Goal: Task Accomplishment & Management: Complete application form

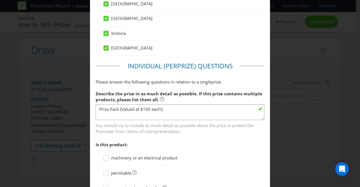
scroll to position [378, 0]
click at [149, 107] on textarea "Prize Pack (Valued at $100 each!) · CeraVe Facial Moisturising Lotion SPF 50 52…" at bounding box center [180, 113] width 169 height 16
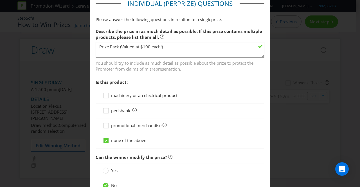
scroll to position [426, 0]
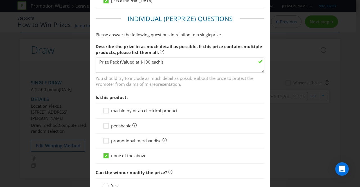
click at [150, 59] on textarea "Prize Pack (Valued at $100 each!) · CeraVe Facial Moisturising Lotion SPF 50 52…" at bounding box center [180, 65] width 169 height 16
click at [98, 58] on textarea "Prize Pack (Valued at $100 each!) · CeraVe Facial Moisturising Lotion SPF 50 52…" at bounding box center [180, 65] width 169 height 16
click at [121, 59] on textarea "Prize Pack (Valued at $100 each!) · CeraVe Facial Moisturising Lotion SPF 50 52…" at bounding box center [180, 65] width 169 height 16
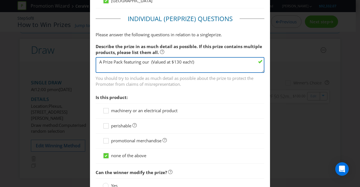
paste textarea "Cerave Blemish Control Cleanser 473 ml - 3337875784054 $33.99 CeraVe Blemish Cl…"
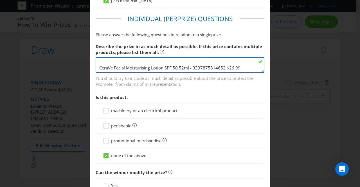
scroll to position [0, 0]
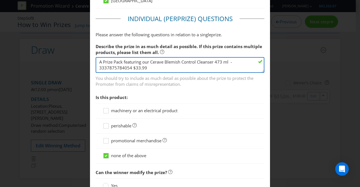
drag, startPoint x: 129, startPoint y: 63, endPoint x: 98, endPoint y: 64, distance: 31.2
click at [98, 64] on textarea "Prize Pack (Valued at $100 each!) · CeraVe Facial Moisturising Lotion SPF 50 52…" at bounding box center [180, 65] width 169 height 16
click at [245, 60] on textarea "Prize Pack (Valued at $100 each!) · CeraVe Facial Moisturising Lotion SPF 50 52…" at bounding box center [180, 65] width 169 height 16
drag, startPoint x: 241, startPoint y: 65, endPoint x: 189, endPoint y: 65, distance: 51.5
click at [189, 65] on textarea "Prize Pack (Valued at $100 each!) · CeraVe Facial Moisturising Lotion SPF 50 52…" at bounding box center [180, 65] width 169 height 16
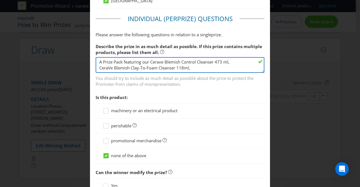
click at [98, 68] on textarea "Prize Pack (Valued at $100 each!) · CeraVe Facial Moisturising Lotion SPF 50 52…" at bounding box center [180, 65] width 169 height 16
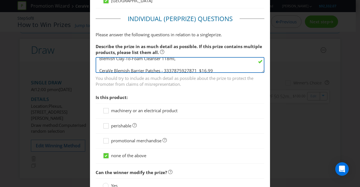
scroll to position [10, 0]
click at [100, 64] on textarea "Prize Pack (Valued at $100 each!) · CeraVe Facial Moisturising Lotion SPF 50 52…" at bounding box center [180, 65] width 169 height 16
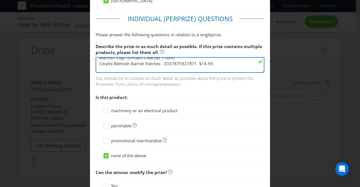
drag, startPoint x: 215, startPoint y: 68, endPoint x: 161, endPoint y: 63, distance: 54.0
click at [161, 63] on textarea "Prize Pack (Valued at $100 each!) · CeraVe Facial Moisturising Lotion SPF 50 52…" at bounding box center [180, 65] width 169 height 16
click at [98, 61] on textarea "Prize Pack (Valued at $100 each!) · CeraVe Facial Moisturising Lotion SPF 50 52…" at bounding box center [180, 65] width 169 height 16
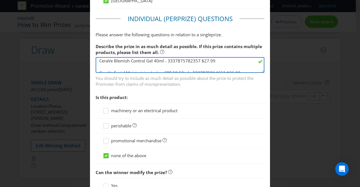
scroll to position [20, 0]
click at [98, 63] on textarea "Prize Pack (Valued at $100 each!) · CeraVe Facial Moisturising Lotion SPF 50 52…" at bounding box center [180, 65] width 169 height 16
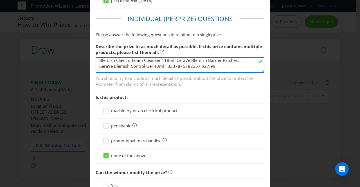
drag, startPoint x: 216, startPoint y: 64, endPoint x: 172, endPoint y: 64, distance: 44.2
click at [172, 64] on textarea "Prize Pack (Valued at $100 each!) · CeraVe Facial Moisturising Lotion SPF 50 52…" at bounding box center [180, 65] width 169 height 16
drag, startPoint x: 230, startPoint y: 63, endPoint x: 183, endPoint y: 67, distance: 47.7
click at [183, 67] on textarea "Prize Pack (Valued at $100 each!) · CeraVe Facial Moisturising Lotion SPF 50 52…" at bounding box center [180, 65] width 169 height 16
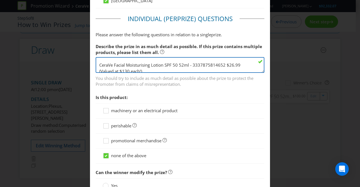
scroll to position [22, 0]
click at [99, 62] on textarea "Prize Pack (Valued at $100 each!) · CeraVe Facial Moisturising Lotion SPF 50 52…" at bounding box center [180, 65] width 169 height 16
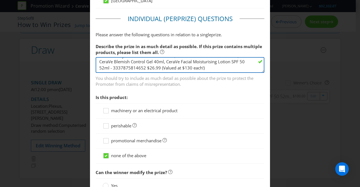
scroll to position [14, 0]
drag, startPoint x: 185, startPoint y: 63, endPoint x: 136, endPoint y: 64, distance: 48.4
click at [136, 64] on textarea "Prize Pack (Valued at $100 each!) · CeraVe Facial Moisturising Lotion SPF 50 52…" at bounding box center [180, 65] width 169 height 16
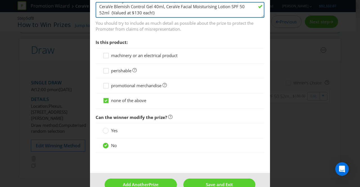
scroll to position [492, 0]
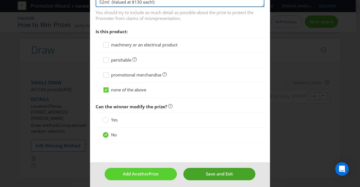
type textarea "A Prize Pack featuring our Cerave Blemish Control Cleanser 473 ml, CeraVe Blemi…"
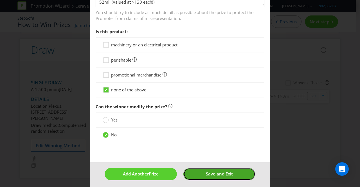
click at [199, 172] on button "Save and Exit" at bounding box center [219, 174] width 72 height 12
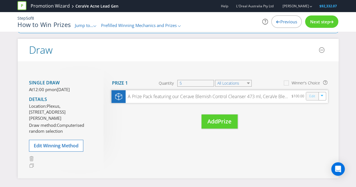
click at [313, 95] on link "Edit" at bounding box center [312, 96] width 6 height 6
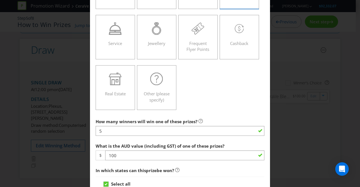
scroll to position [160, 0]
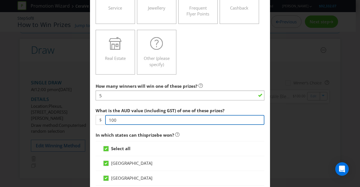
click at [132, 118] on input "100" at bounding box center [184, 120] width 159 height 10
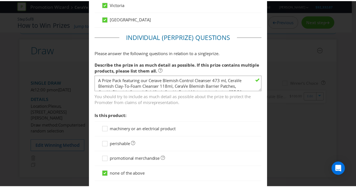
scroll to position [492, 0]
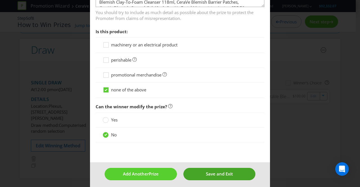
type input "130"
click at [203, 170] on button "Save and Exit" at bounding box center [219, 174] width 72 height 12
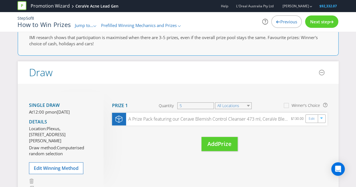
scroll to position [14, 0]
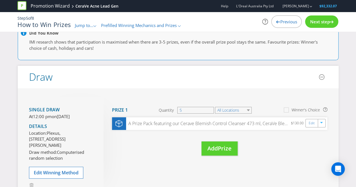
click at [319, 24] on div "Next step" at bounding box center [321, 21] width 33 height 12
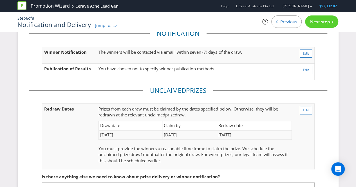
scroll to position [21, 0]
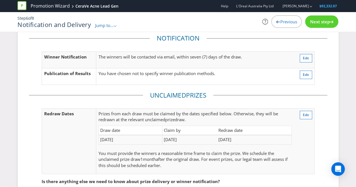
click at [320, 23] on span "Next step" at bounding box center [320, 22] width 20 height 6
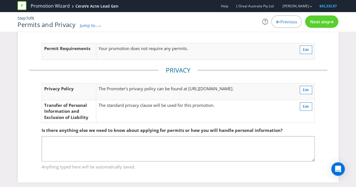
click at [324, 23] on span "Next step" at bounding box center [320, 22] width 20 height 6
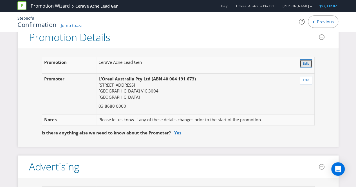
click at [302, 63] on button "Edit" at bounding box center [306, 63] width 12 height 8
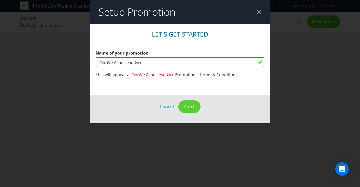
click at [114, 62] on input "CeraVe Acne Lead Gen" at bounding box center [180, 62] width 169 height 10
type input "CeraVe [DATE] Acne Lead Gen"
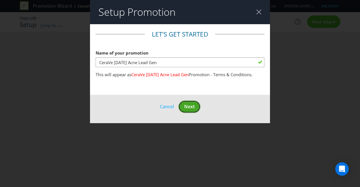
click at [186, 106] on span "Next" at bounding box center [189, 107] width 10 height 6
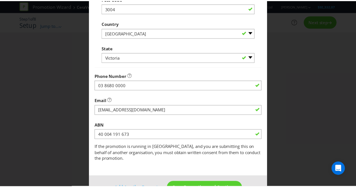
scroll to position [179, 0]
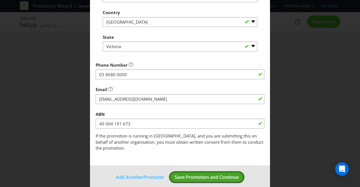
click at [193, 174] on span "Save Promotion and Continue" at bounding box center [207, 177] width 64 height 6
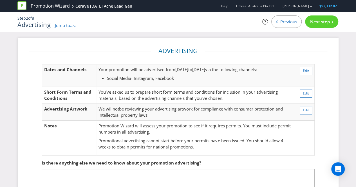
click at [316, 19] on span "Next step" at bounding box center [320, 22] width 20 height 6
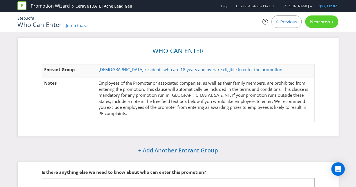
click at [91, 26] on div "Who Can Enter Jump to... .st0{fill-rule:evenodd;clip-rule:evenodd;} Promotion S…" at bounding box center [122, 24] width 211 height 7
click at [77, 28] on div "Jump to... .st0{fill-rule:evenodd;clip-rule:evenodd;}" at bounding box center [77, 26] width 22 height 6
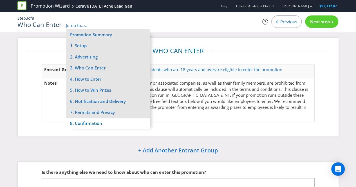
click at [91, 124] on li "8. Confirmation" at bounding box center [108, 123] width 84 height 11
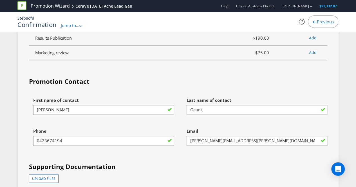
scroll to position [1455, 0]
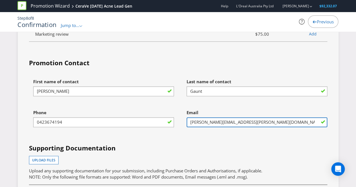
click at [248, 117] on input "[PERSON_NAME][EMAIL_ADDRESS][PERSON_NAME][DOMAIN_NAME]" at bounding box center [256, 122] width 141 height 10
paste input "[PERSON_NAME] <[PERSON_NAME][EMAIL_ADDRESS][DOMAIN_NAME]>"
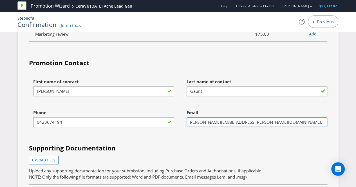
click at [269, 117] on input "[PERSON_NAME][EMAIL_ADDRESS][PERSON_NAME][DOMAIN_NAME], [PERSON_NAME] <[PERSON_…" at bounding box center [256, 122] width 141 height 10
click at [294, 117] on input "[PERSON_NAME][EMAIL_ADDRESS][PERSON_NAME][DOMAIN_NAME], [DOMAIN_NAME][EMAIL_ADD…" at bounding box center [256, 122] width 141 height 10
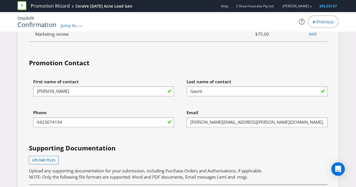
click at [251, 143] on h4 "Supporting Documentation" at bounding box center [178, 147] width 298 height 9
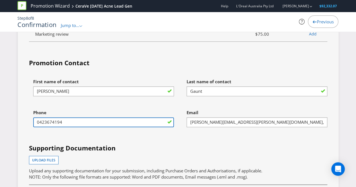
drag, startPoint x: 109, startPoint y: 114, endPoint x: 28, endPoint y: 116, distance: 80.8
click at [28, 116] on div "Phone [PHONE_NUMBER]" at bounding box center [101, 122] width 153 height 31
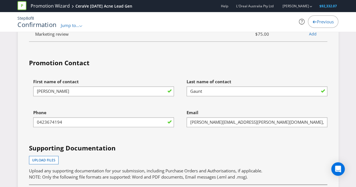
click at [28, 116] on div "Phone [PHONE_NUMBER]" at bounding box center [101, 122] width 153 height 31
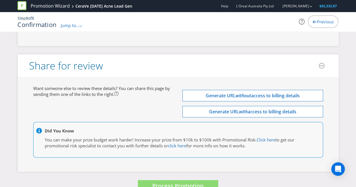
scroll to position [1689, 0]
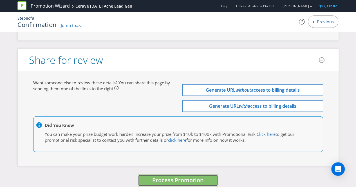
click at [154, 176] on span "Process Promotion" at bounding box center [177, 180] width 51 height 8
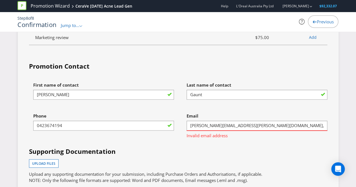
scroll to position [1454, 0]
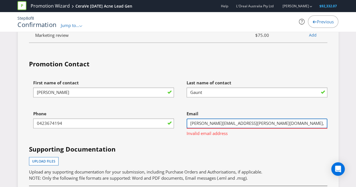
drag, startPoint x: 295, startPoint y: 114, endPoint x: 238, endPoint y: 118, distance: 57.0
click at [238, 118] on input "[PERSON_NAME][EMAIL_ADDRESS][PERSON_NAME][DOMAIN_NAME], [DOMAIN_NAME][EMAIL_ADD…" at bounding box center [256, 123] width 141 height 10
type input "[PERSON_NAME][EMAIL_ADDRESS][PERSON_NAME][DOMAIN_NAME]"
click at [244, 145] on h4 "Supporting Documentation" at bounding box center [178, 149] width 298 height 9
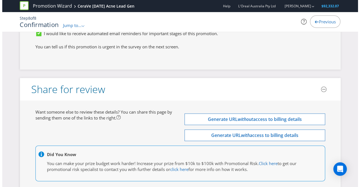
scroll to position [1689, 0]
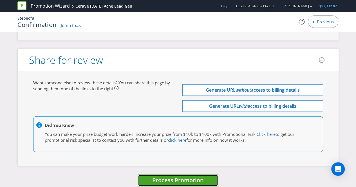
click at [180, 176] on span "Process Promotion" at bounding box center [177, 180] width 51 height 8
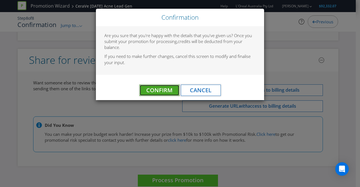
click at [154, 86] on span "Confirm" at bounding box center [159, 90] width 26 height 8
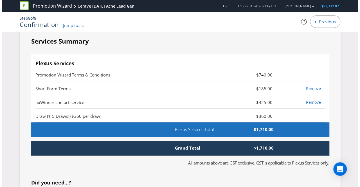
scroll to position [0, 0]
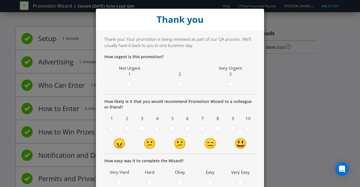
scroll to position [113, 0]
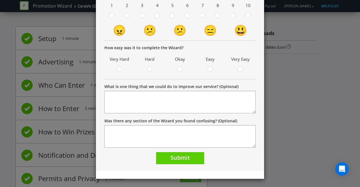
click at [275, 152] on div "Thank you Thank you! Your promotion is being reviewed as part of our QA process…" at bounding box center [180, 93] width 360 height 187
click at [172, 157] on span "Submit" at bounding box center [179, 158] width 19 height 8
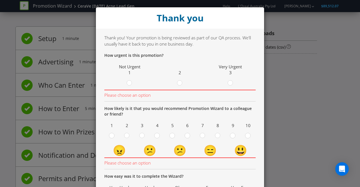
scroll to position [0, 0]
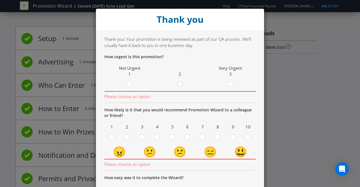
click at [177, 82] on icon at bounding box center [180, 85] width 6 height 6
click at [0, 0] on input "radio" at bounding box center [0, 0] width 0 height 0
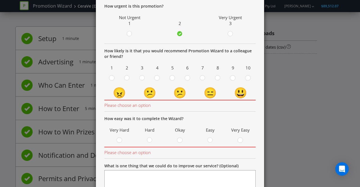
scroll to position [55, 0]
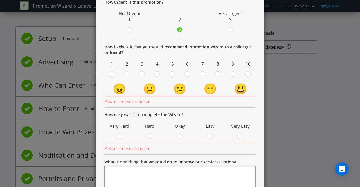
click at [215, 74] on circle at bounding box center [217, 73] width 5 height 5
click at [0, 0] on input "radio" at bounding box center [0, 0] width 0 height 0
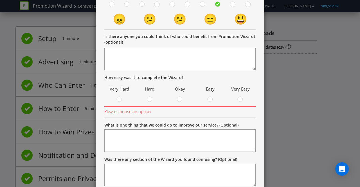
scroll to position [126, 0]
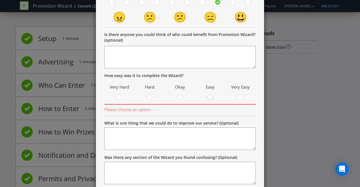
click at [208, 97] on circle at bounding box center [210, 97] width 5 height 5
click at [0, 0] on input "radio" at bounding box center [0, 0] width 0 height 0
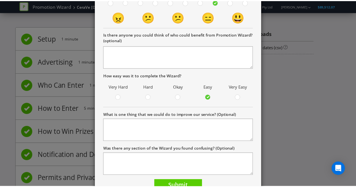
scroll to position [154, 0]
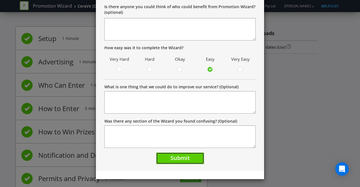
click at [170, 158] on span "Submit" at bounding box center [179, 158] width 19 height 8
